Goal: Navigation & Orientation: Find specific page/section

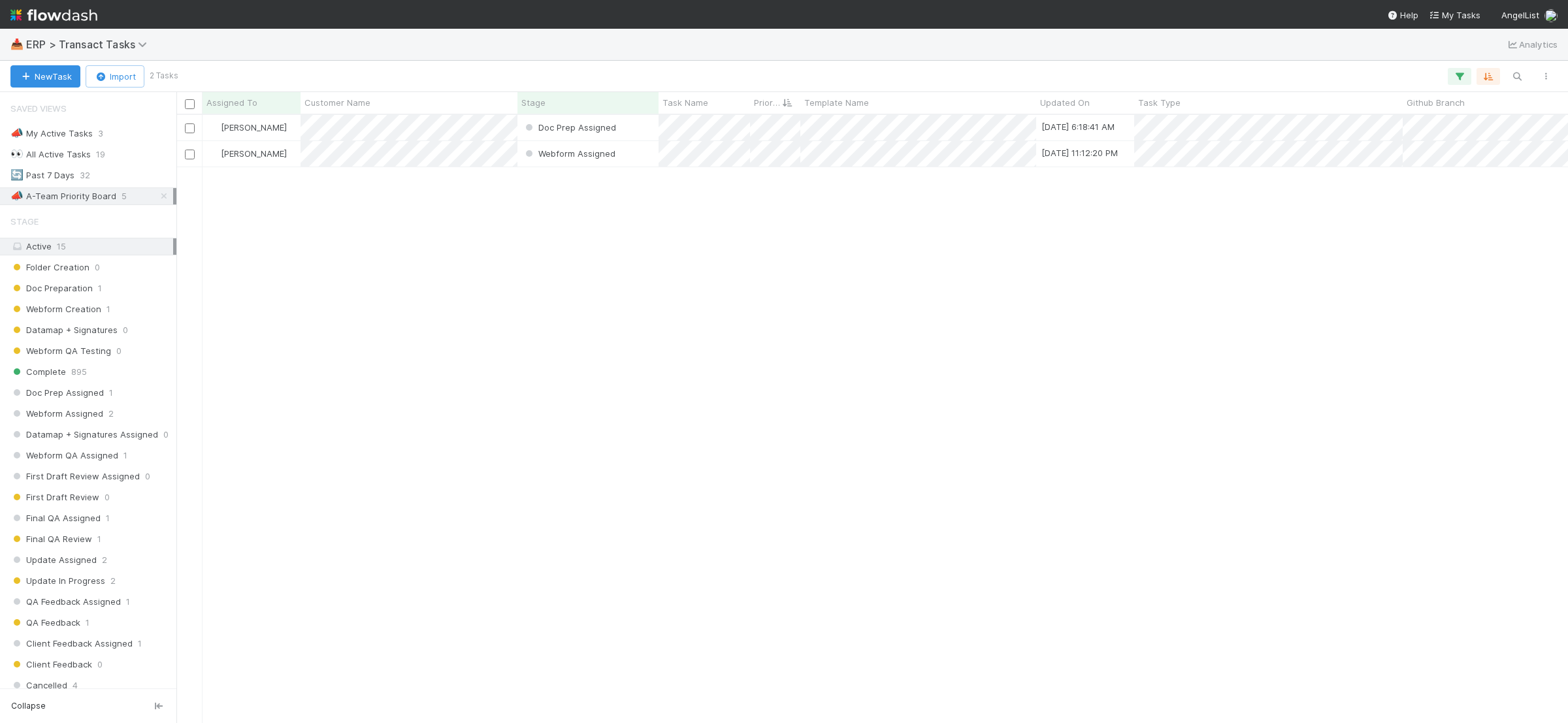
scroll to position [596, 1379]
click at [103, 177] on div "🔄 Past 7 Days 27" at bounding box center [91, 175] width 163 height 16
click at [117, 201] on div "📣 A-Team Priority Board 5" at bounding box center [91, 196] width 163 height 16
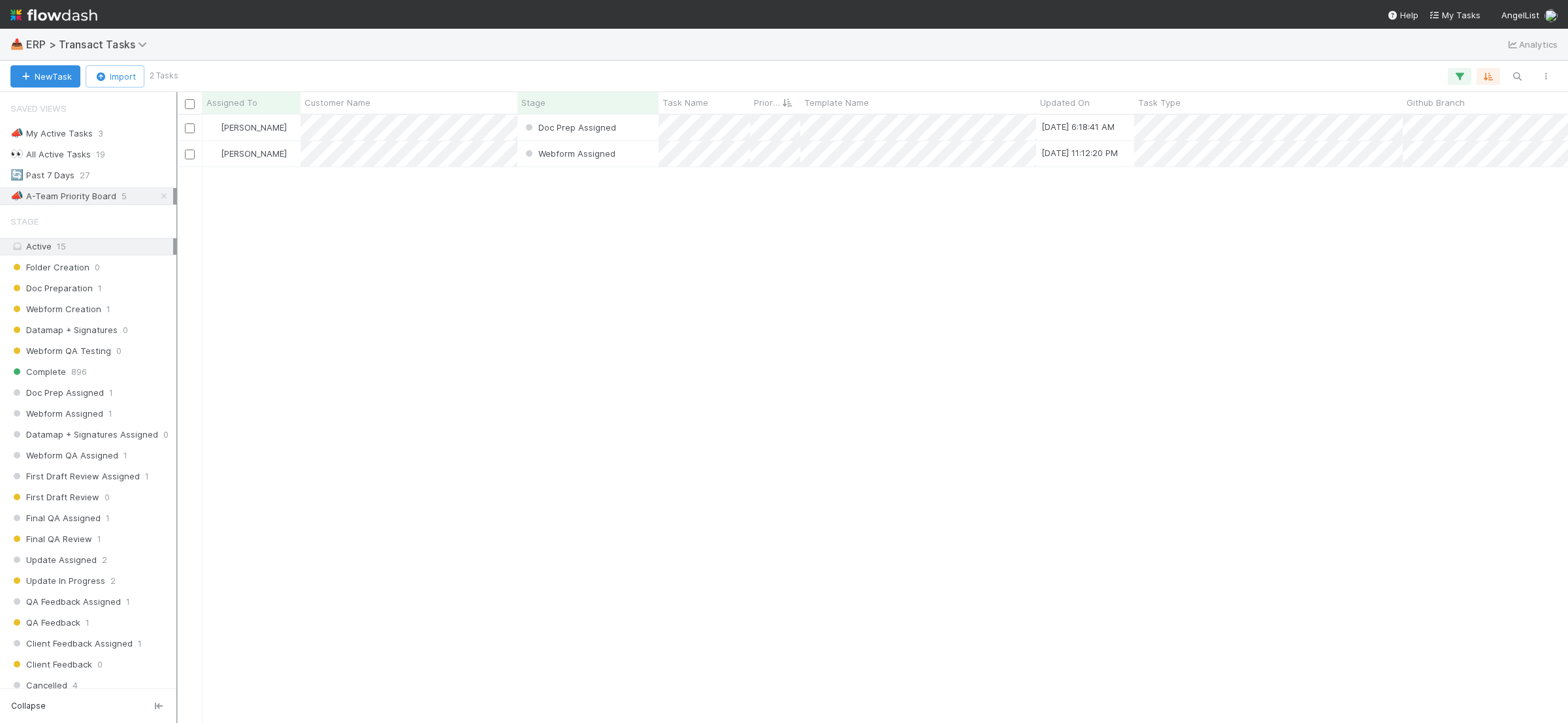
click at [177, 601] on div at bounding box center [177, 407] width 1 height 631
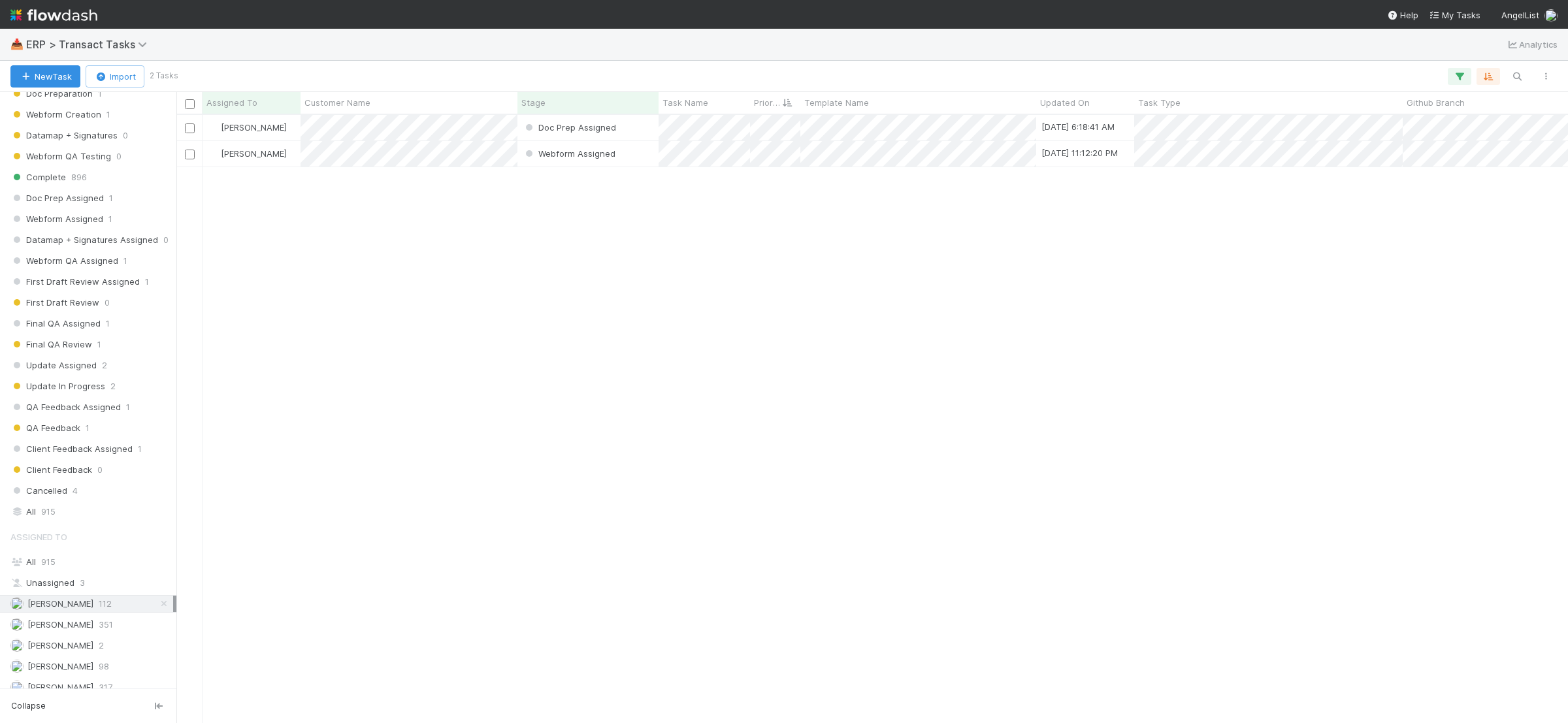
scroll to position [217, 0]
click at [138, 544] on div "All 915" at bounding box center [91, 551] width 163 height 16
